Goal: Task Accomplishment & Management: Use online tool/utility

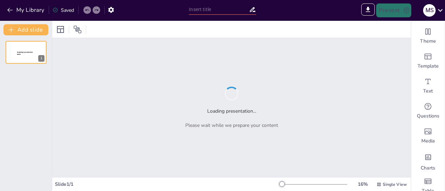
type input "2025.10 Dabra - Board Operativo"
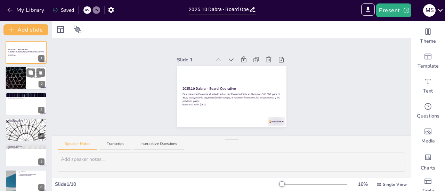
click at [17, 81] on div at bounding box center [16, 79] width 42 height 24
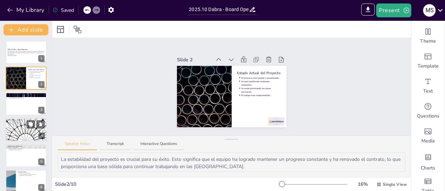
click at [17, 131] on div at bounding box center [26, 130] width 42 height 24
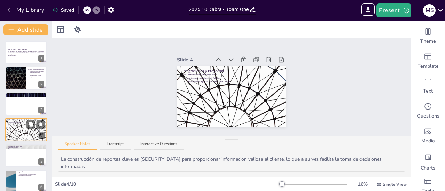
scroll to position [17, 0]
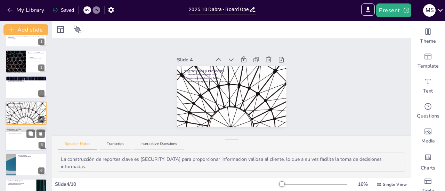
click at [16, 147] on div at bounding box center [26, 140] width 42 height 24
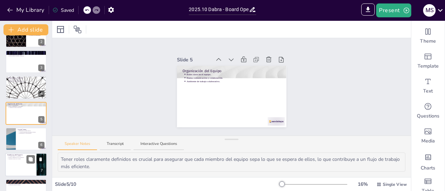
click at [19, 166] on div at bounding box center [26, 166] width 42 height 24
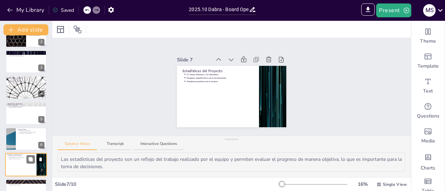
scroll to position [94, 0]
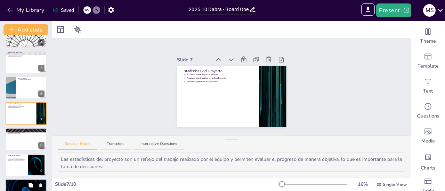
click at [15, 183] on p "Importancia de la colaboración." at bounding box center [27, 183] width 36 height 1
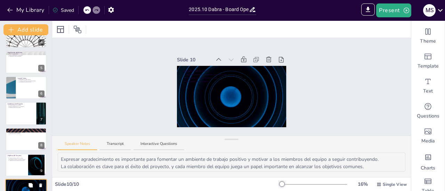
scroll to position [111, 0]
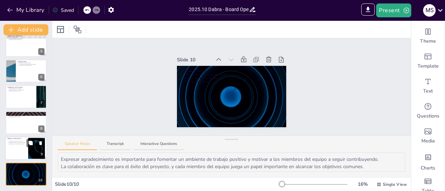
click at [16, 155] on div at bounding box center [26, 149] width 42 height 24
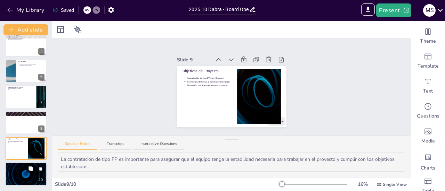
click at [28, 176] on div at bounding box center [26, 175] width 42 height 24
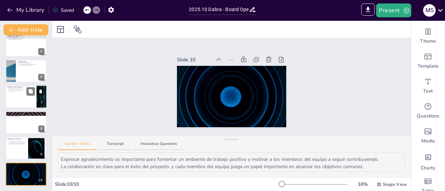
click at [28, 98] on div at bounding box center [26, 97] width 42 height 24
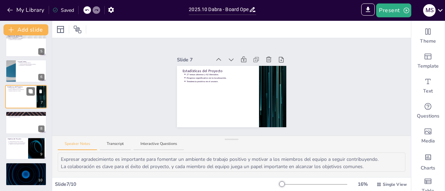
type textarea "Las estadísticas del proyecto son un reflejo del trabajo realizado por el equip…"
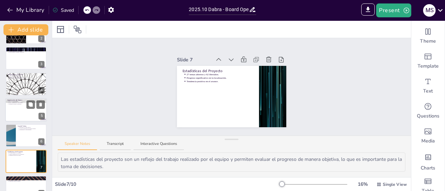
scroll to position [0, 0]
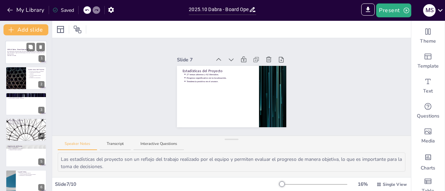
click at [28, 57] on div at bounding box center [26, 53] width 42 height 24
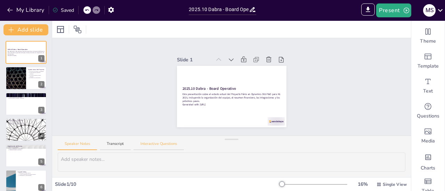
click at [168, 144] on button "Interactive Questions" at bounding box center [158, 145] width 50 height 9
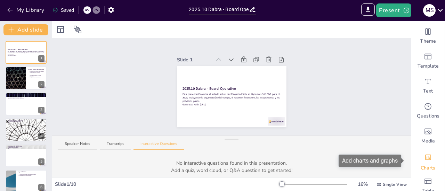
click at [424, 158] on icon "Add charts and graphs" at bounding box center [427, 157] width 7 height 7
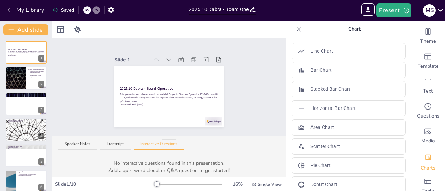
click at [296, 30] on icon at bounding box center [298, 29] width 5 height 5
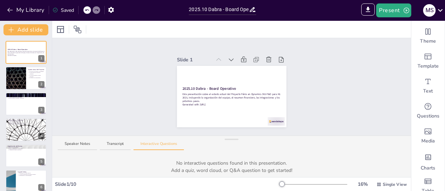
click at [88, 11] on icon at bounding box center [87, 10] width 4 height 4
click at [73, 144] on button "Speaker Notes" at bounding box center [77, 145] width 39 height 9
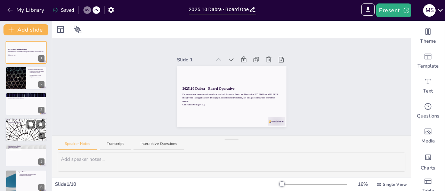
click at [24, 138] on div at bounding box center [26, 130] width 42 height 24
type textarea "La construcción de reportes clave es [SECURITY_DATA] para proporcionar informac…"
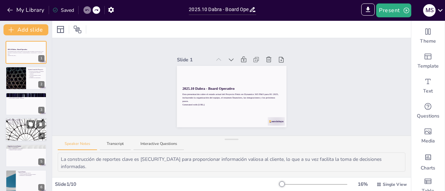
scroll to position [17, 0]
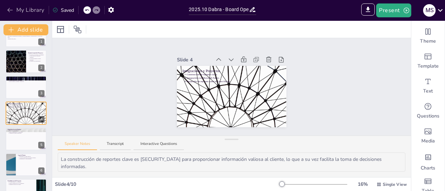
click at [9, 11] on icon "button" at bounding box center [10, 10] width 7 height 7
